Goal: Transaction & Acquisition: Obtain resource

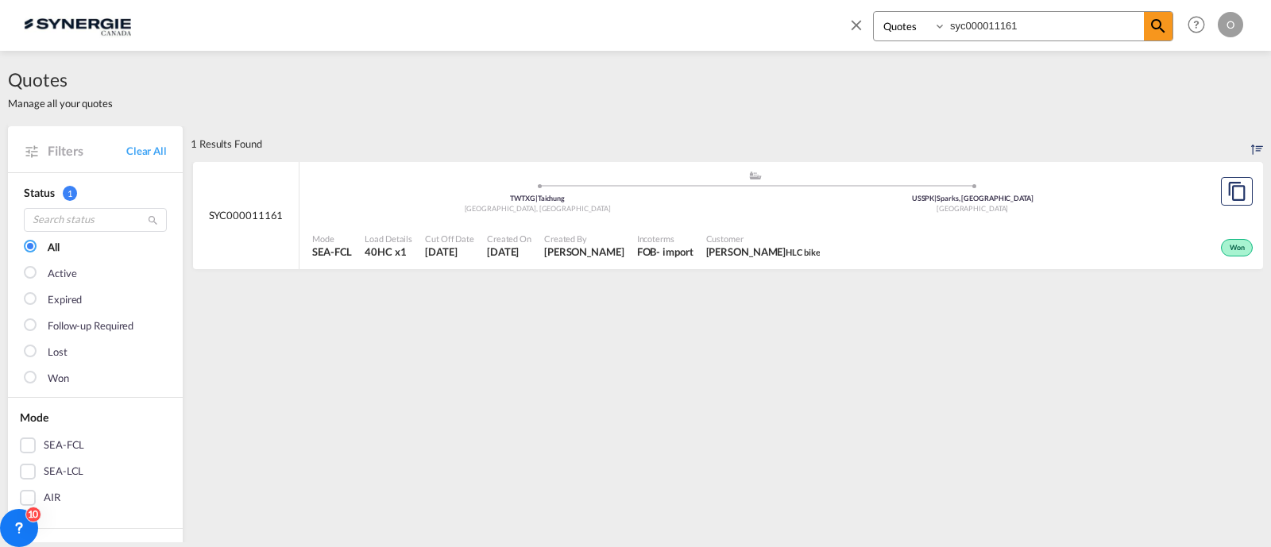
select select "Quotes"
click at [568, 79] on div "Quotes Manage all your quotes" at bounding box center [635, 88] width 1255 height 75
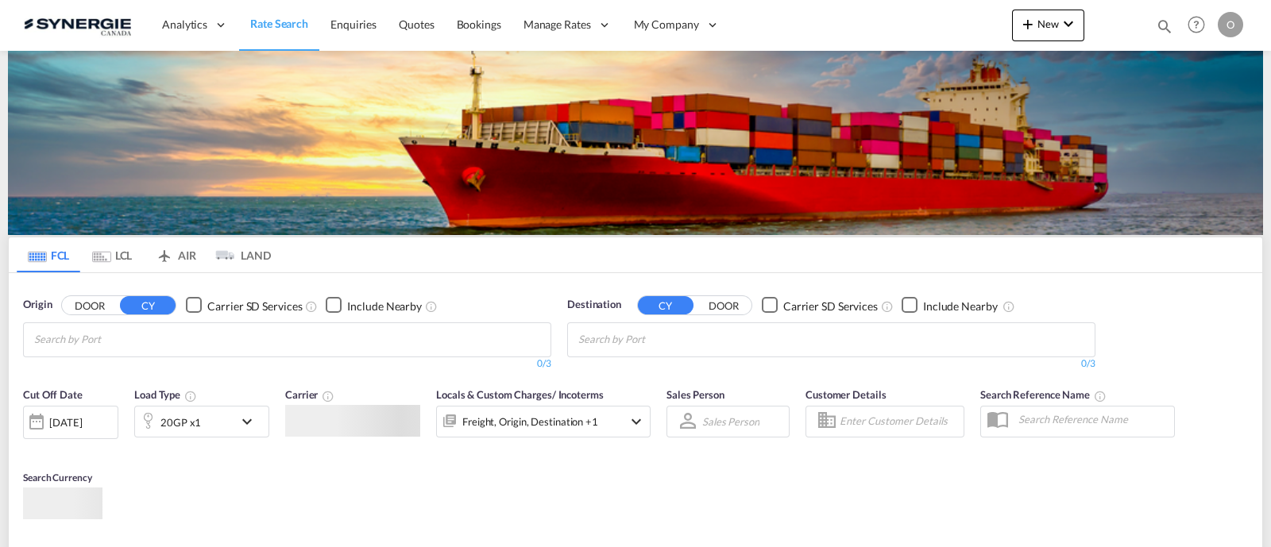
click at [577, 168] on img at bounding box center [635, 143] width 1255 height 184
click at [1183, 21] on md-icon "Help" at bounding box center [1196, 24] width 27 height 27
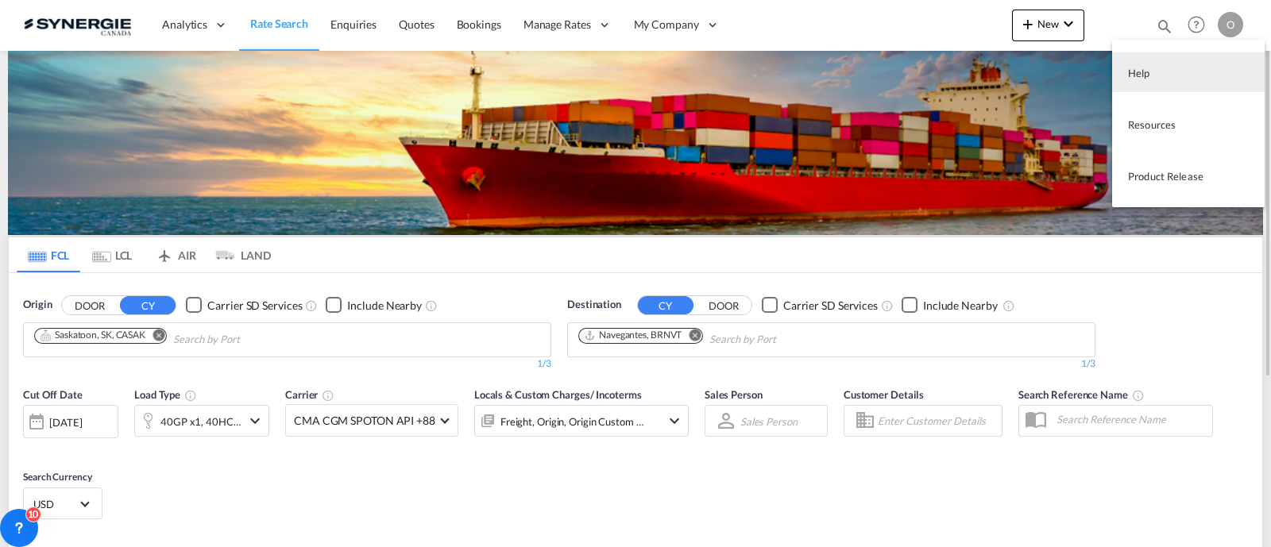
click at [1152, 25] on md-backdrop at bounding box center [635, 273] width 1271 height 547
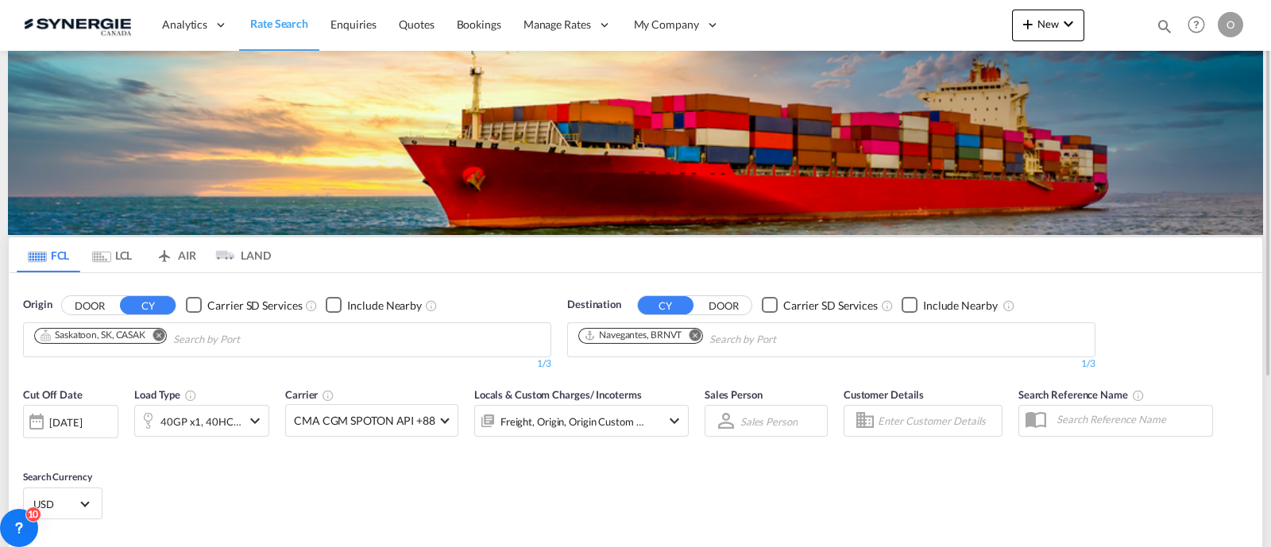
click at [1157, 21] on md-icon "icon-magnify" at bounding box center [1164, 25] width 17 height 17
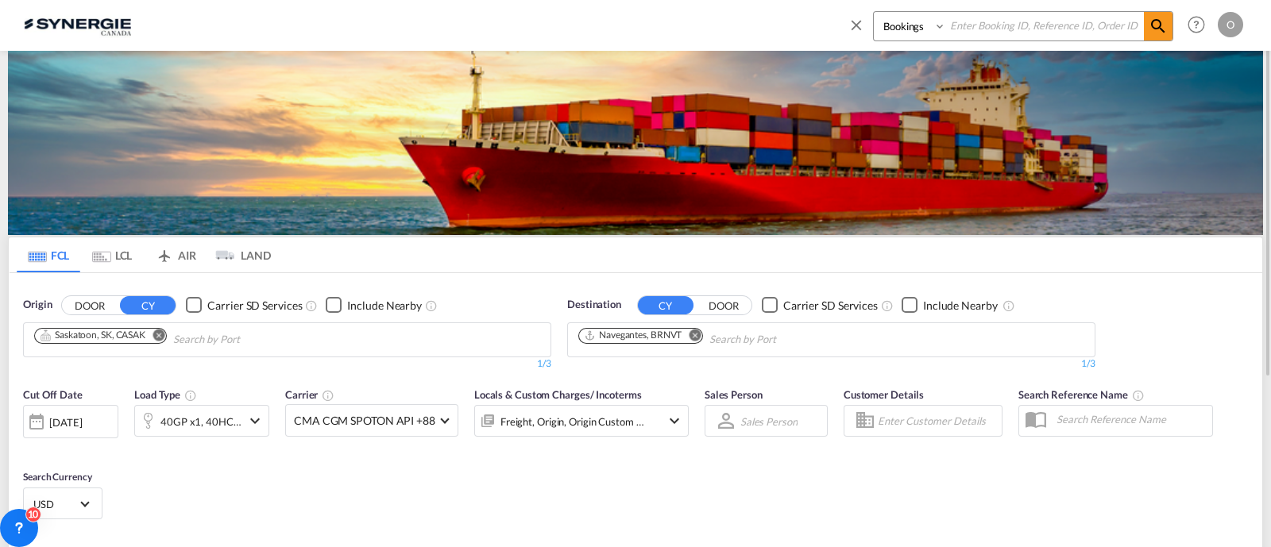
click at [904, 37] on select "Bookings Quotes Enquiries" at bounding box center [911, 26] width 75 height 29
select select "Quotes"
click at [874, 12] on select "Bookings Quotes Enquiries" at bounding box center [911, 26] width 75 height 29
click at [955, 37] on input at bounding box center [1045, 26] width 198 height 28
paste input "syc000011161"
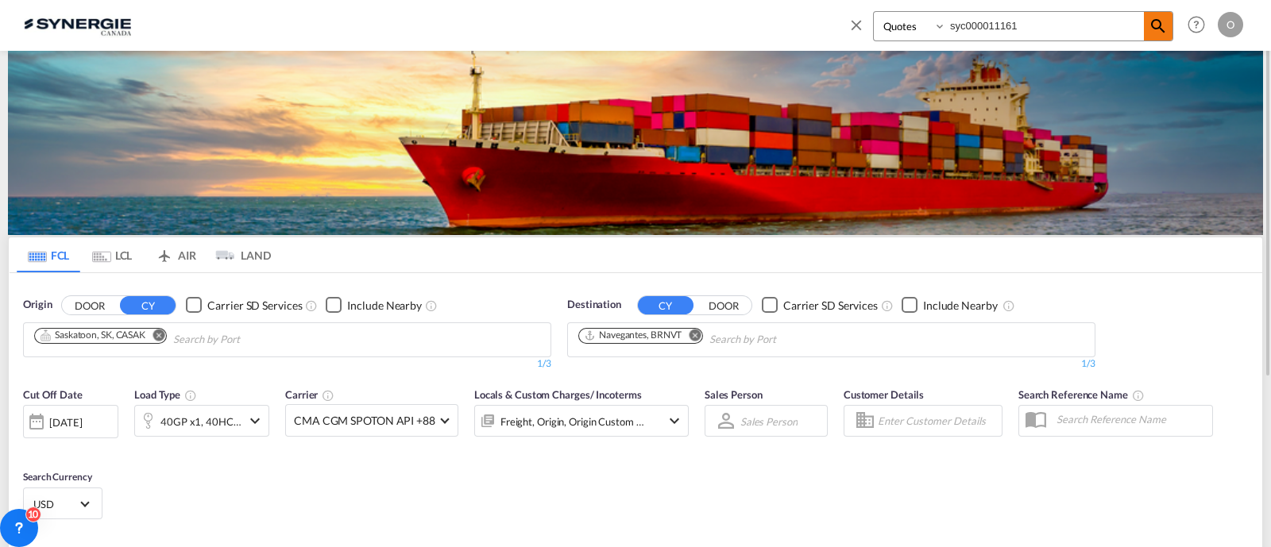
type input "syc000011161"
click at [1168, 25] on md-icon "icon-magnify" at bounding box center [1158, 26] width 19 height 19
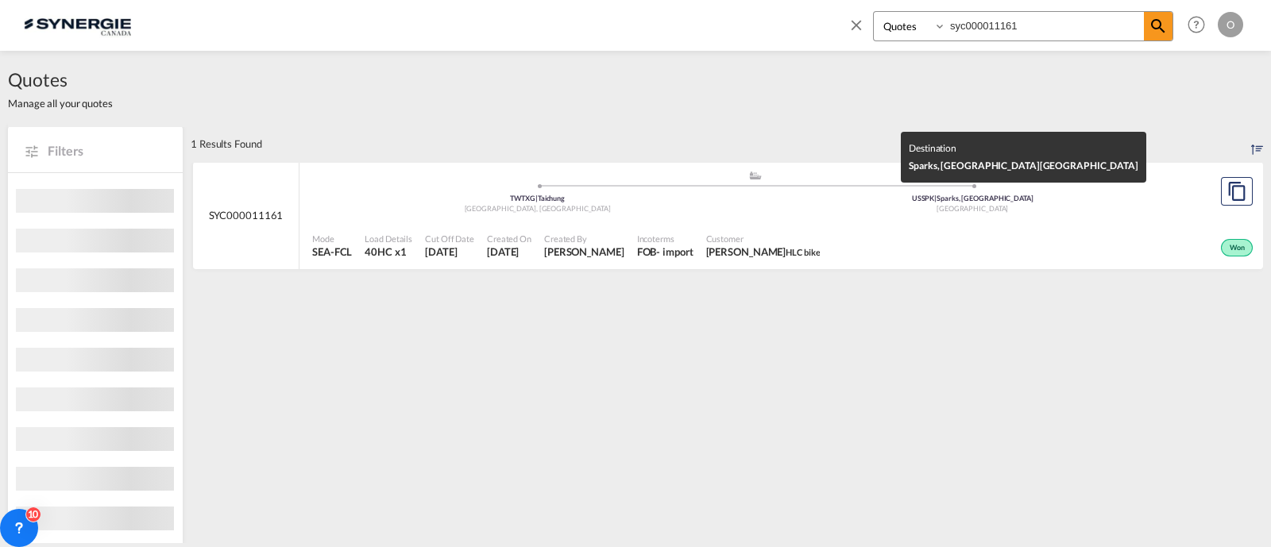
click at [770, 212] on div "[GEOGRAPHIC_DATA]" at bounding box center [972, 209] width 435 height 10
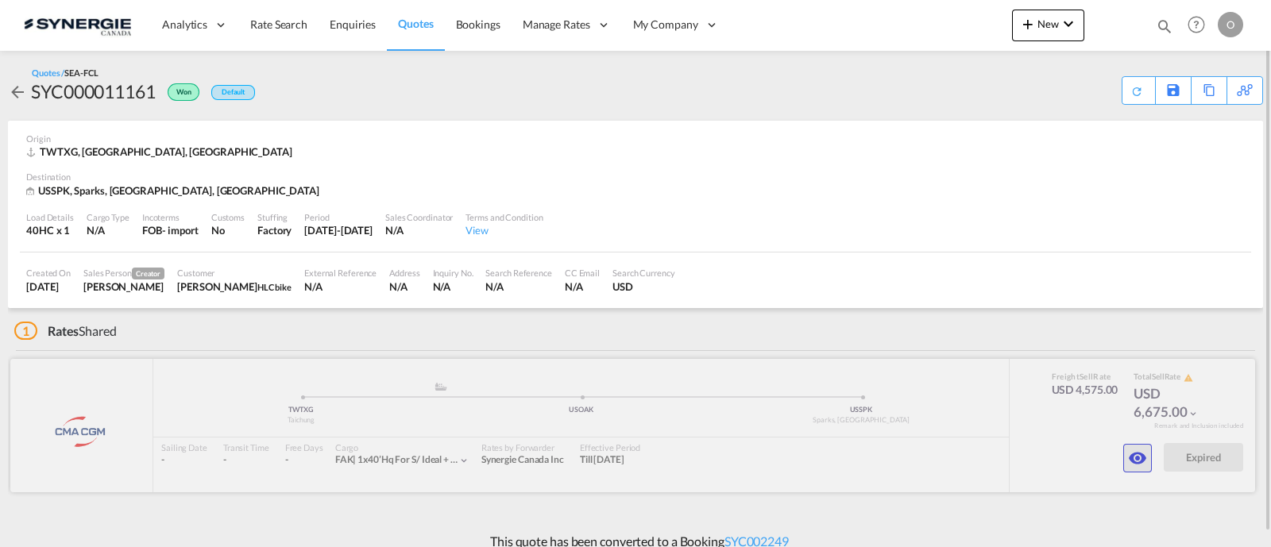
click at [1144, 449] on md-icon "icon-eye" at bounding box center [1137, 458] width 19 height 19
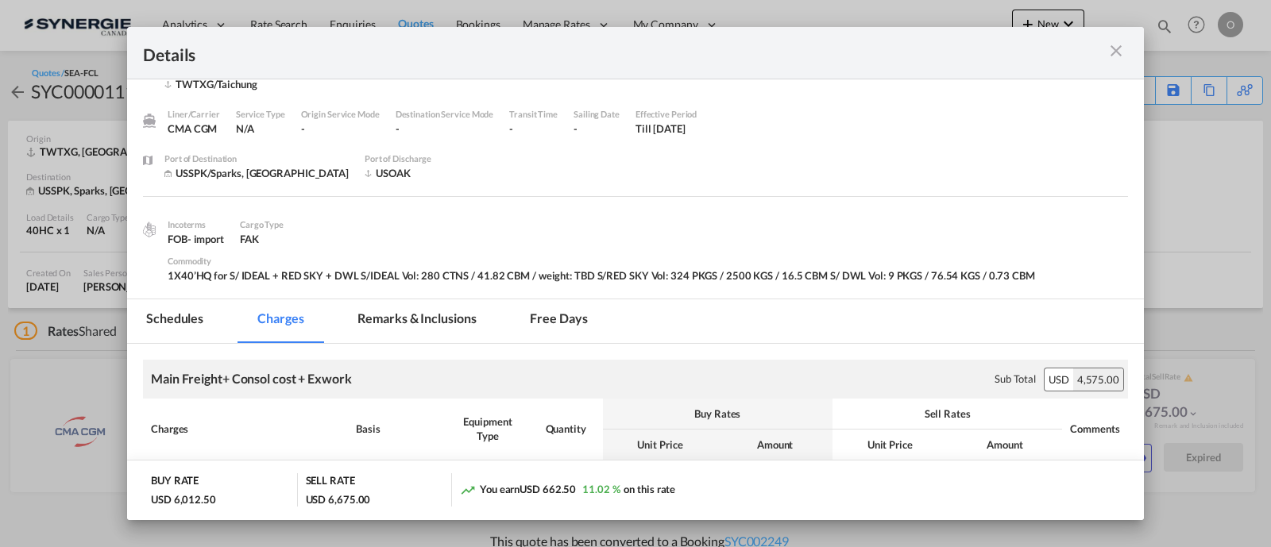
scroll to position [66, 0]
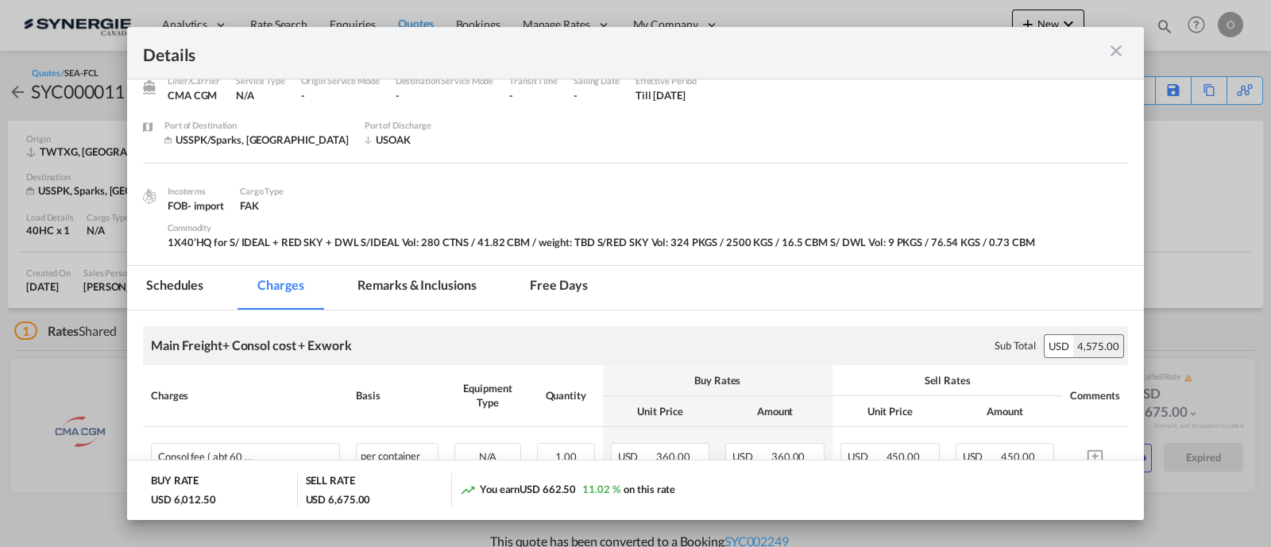
click at [441, 276] on md-tab-item "Remarks & Inclusions" at bounding box center [416, 288] width 157 height 44
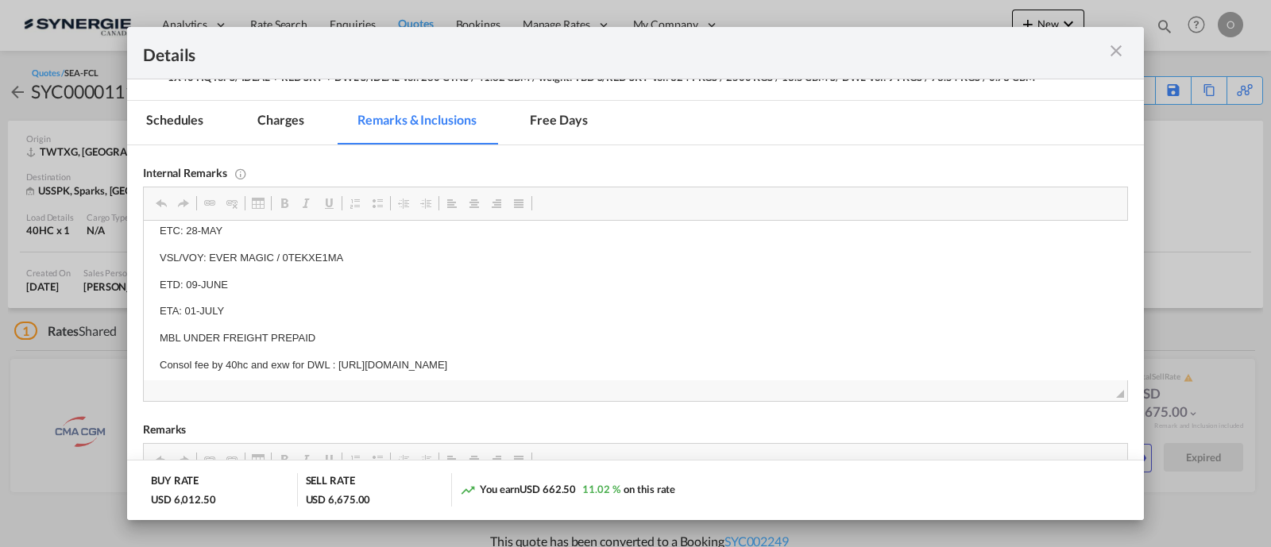
scroll to position [139, 0]
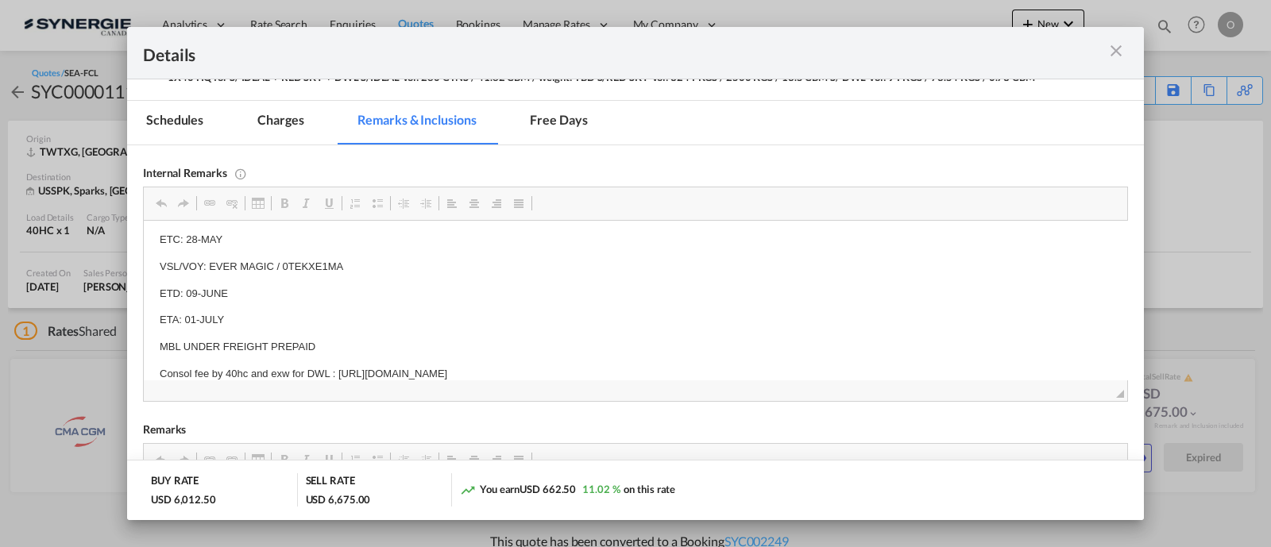
click at [1115, 58] on md-icon "icon-close m-3 fg-AAA8AD cursor" at bounding box center [1116, 50] width 19 height 19
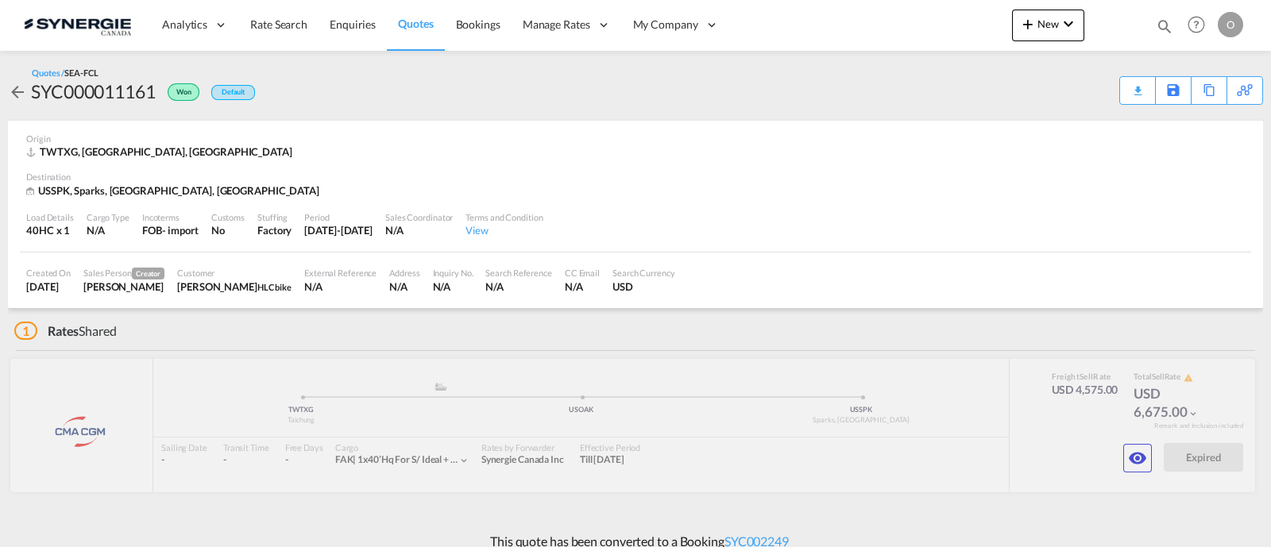
scroll to position [111, 0]
click at [1114, 95] on div "Download Quote" at bounding box center [1106, 89] width 81 height 25
